Goal: Task Accomplishment & Management: Manage account settings

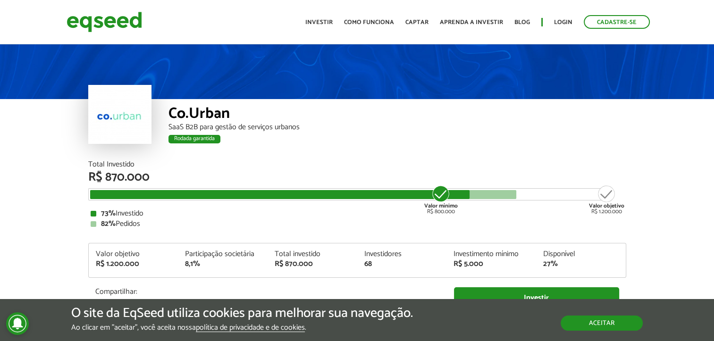
click at [606, 316] on button "Aceitar" at bounding box center [601, 323] width 82 height 15
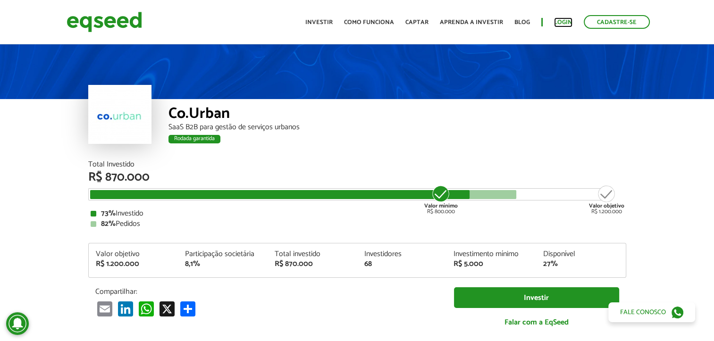
click at [559, 23] on link "Login" at bounding box center [563, 22] width 18 height 6
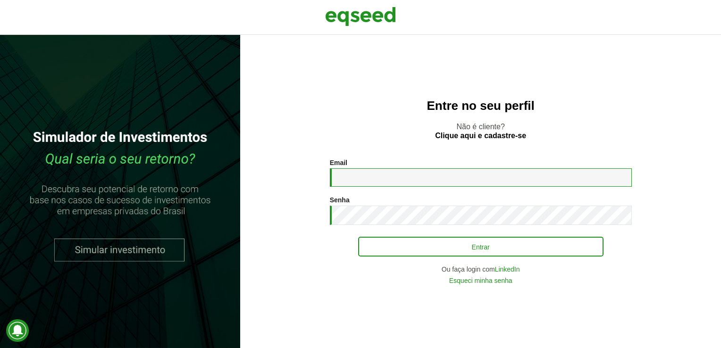
type input "**********"
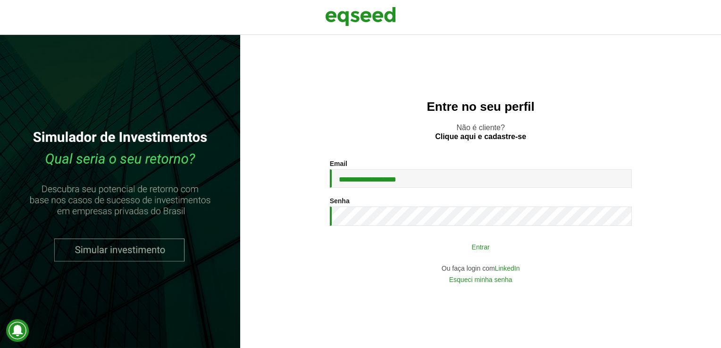
click at [497, 246] on button "Entrar" at bounding box center [480, 247] width 245 height 18
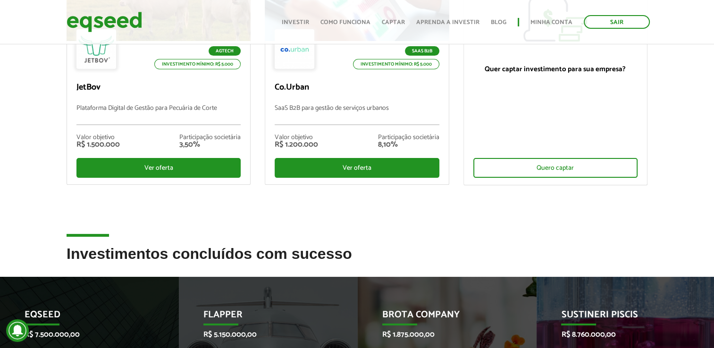
scroll to position [47, 0]
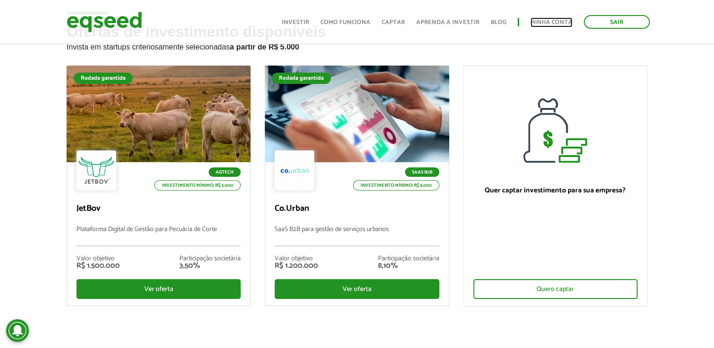
click at [559, 23] on link "Minha conta" at bounding box center [551, 22] width 42 height 6
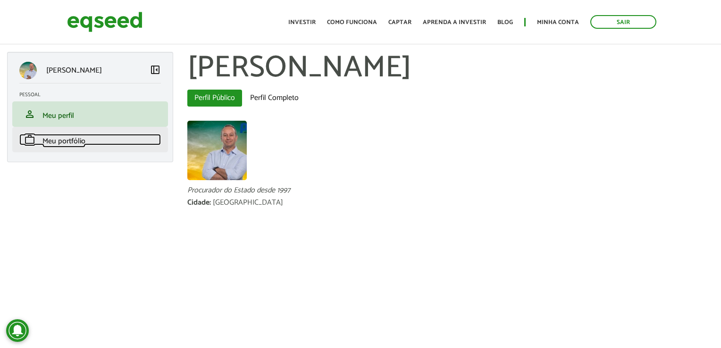
click at [74, 142] on span "Meu portfólio" at bounding box center [63, 141] width 43 height 13
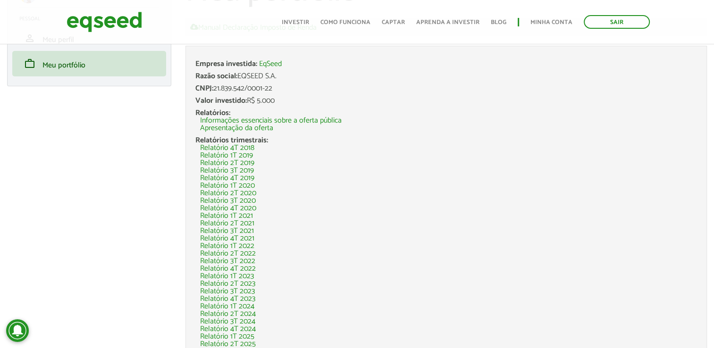
scroll to position [123, 0]
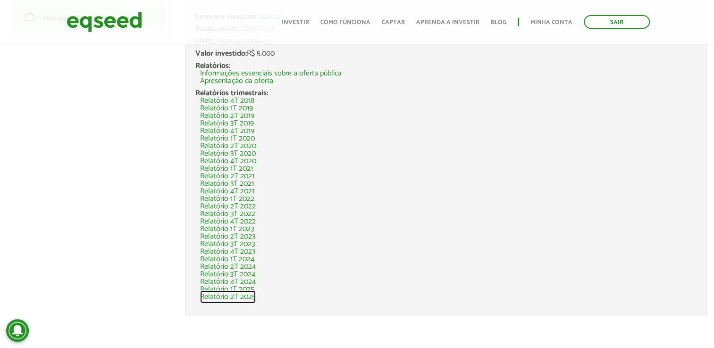
click at [240, 295] on link "Relatório 2T 2025" at bounding box center [228, 297] width 56 height 8
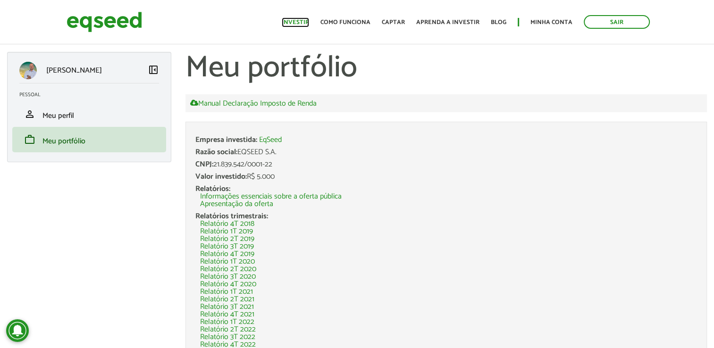
click at [297, 20] on link "Investir" at bounding box center [295, 22] width 27 height 6
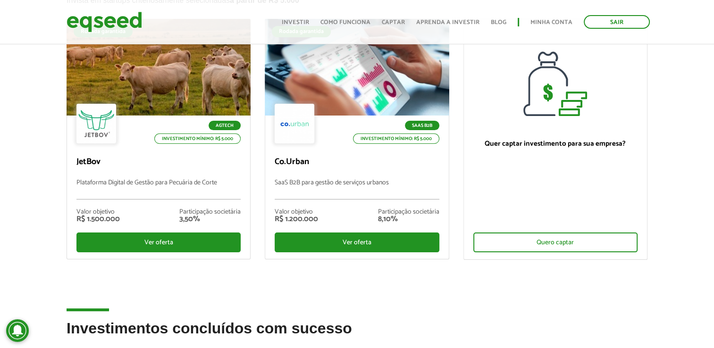
scroll to position [94, 0]
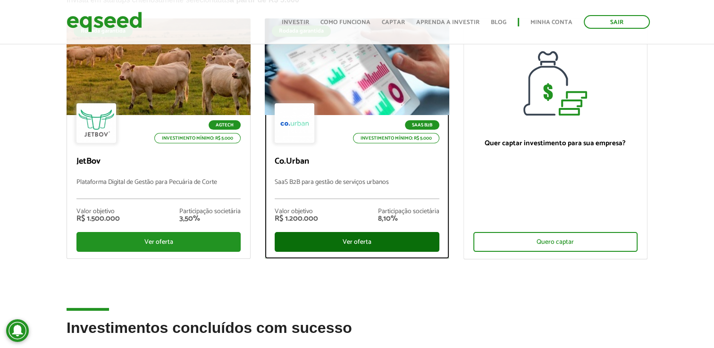
click at [331, 237] on div "Ver oferta" at bounding box center [357, 242] width 164 height 20
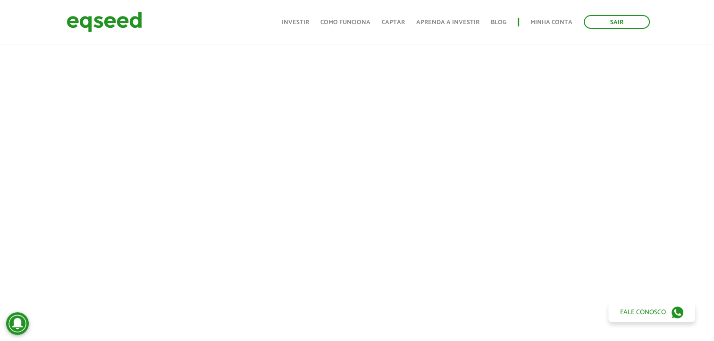
scroll to position [330, 0]
click at [668, 52] on div at bounding box center [357, 177] width 714 height 322
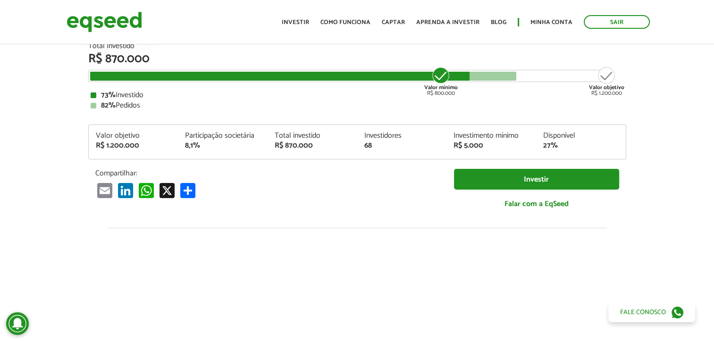
scroll to position [0, 0]
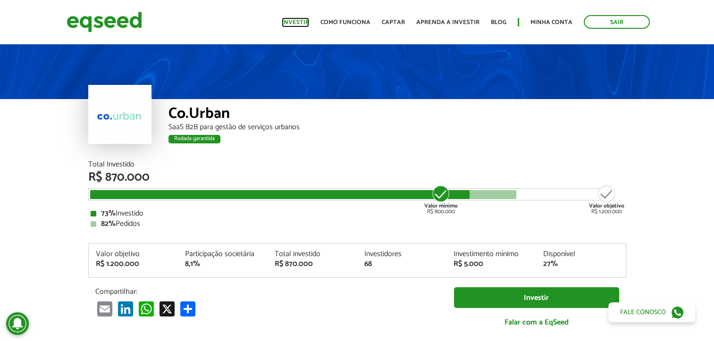
click at [299, 19] on link "Investir" at bounding box center [295, 22] width 27 height 6
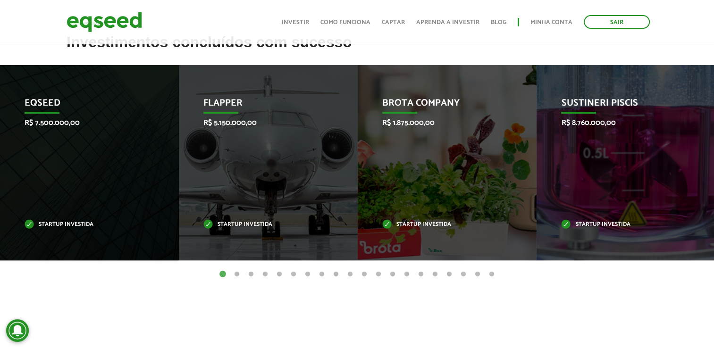
scroll to position [377, 0]
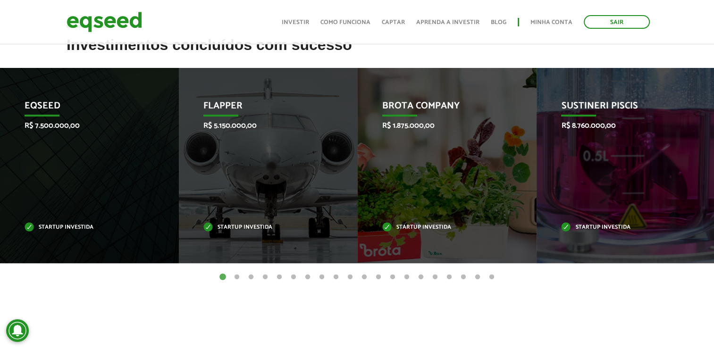
click at [235, 276] on button "2" at bounding box center [236, 277] width 9 height 9
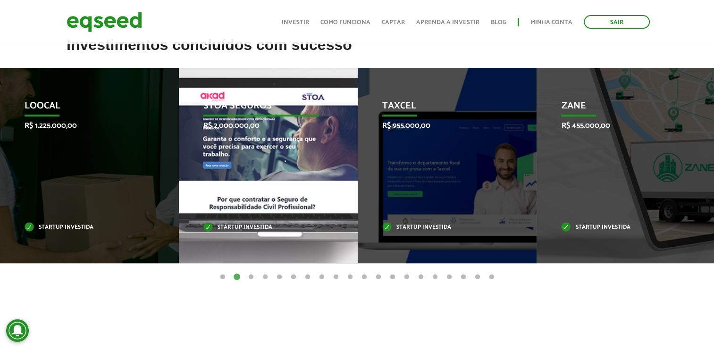
click at [247, 167] on div "STOA Seguros R$ 2.000.000,00 Startup investida" at bounding box center [261, 165] width 165 height 195
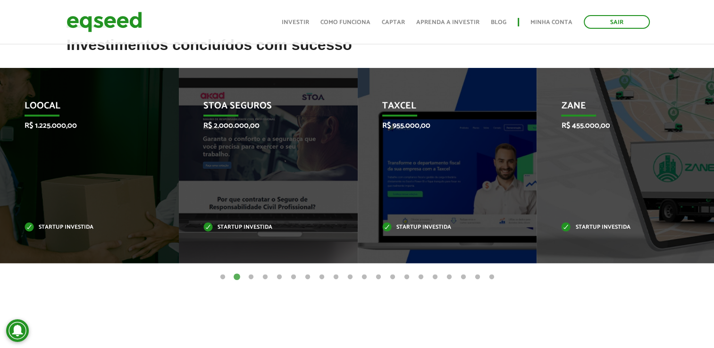
click at [251, 277] on button "3" at bounding box center [250, 277] width 9 height 9
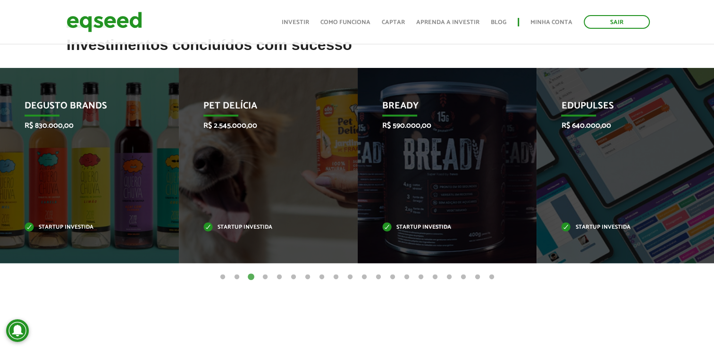
click at [264, 275] on button "4" at bounding box center [264, 277] width 9 height 9
